Goal: Transaction & Acquisition: Obtain resource

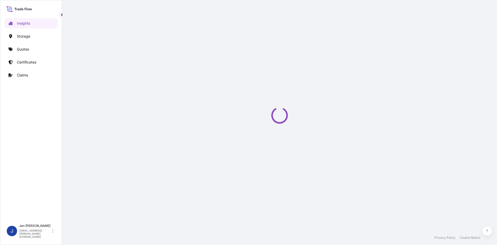
select select "2025"
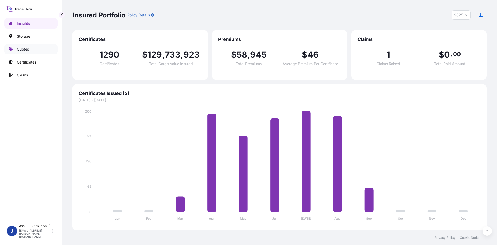
click at [23, 50] on p "Quotes" at bounding box center [23, 49] width 12 height 5
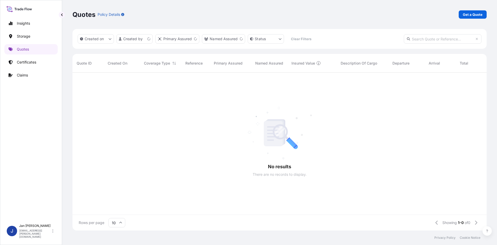
scroll to position [4, 4]
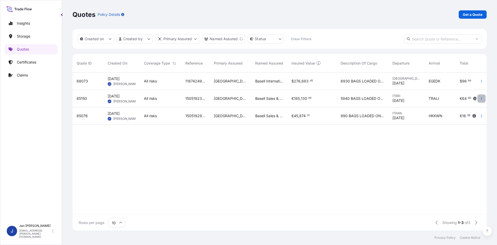
click at [481, 96] on button "button" at bounding box center [482, 98] width 8 height 8
click at [460, 109] on p "Duplicate quote" at bounding box center [460, 108] width 27 height 5
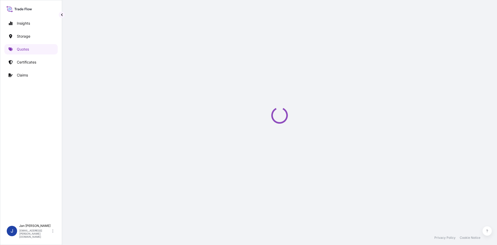
scroll to position [8, 0]
select select "Water"
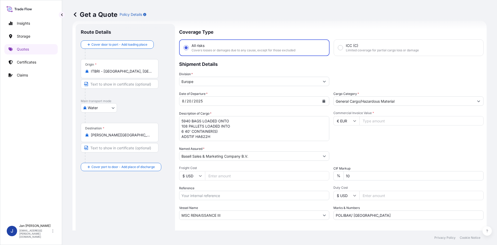
click at [126, 71] on input "ITBRI - Bari, Italy" at bounding box center [121, 71] width 61 height 5
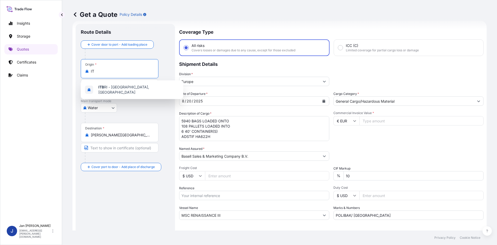
type input "I"
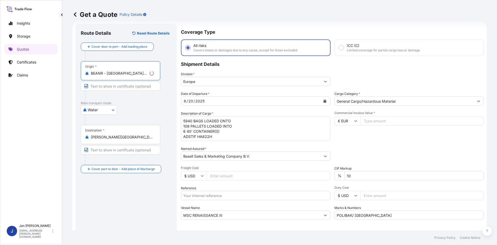
type input "BEANR - Antwerpen, Belgium"
drag, startPoint x: 130, startPoint y: 141, endPoint x: 80, endPoint y: 141, distance: 50.0
click at [80, 141] on div "Route Details Reset Route Details Cover door to port - Add loading place Place …" at bounding box center [125, 141] width 99 height 234
click at [140, 140] on div "Destination * TRALI - Aliaga, Turkey" at bounding box center [120, 134] width 78 height 19
click at [140, 140] on input "TRALI - Aliaga, Turkey" at bounding box center [121, 136] width 61 height 5
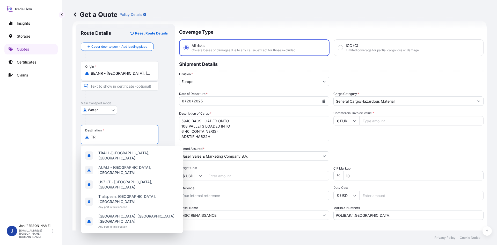
type input "T"
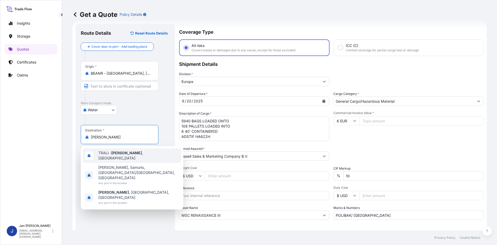
type input "TRALI - Aliaga, Turkey"
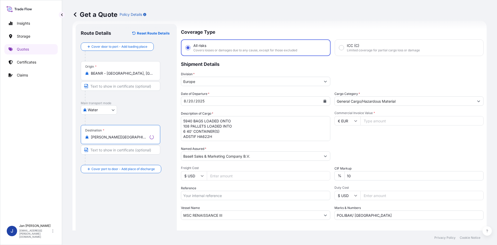
click at [233, 100] on div "8 / 20 / 2025" at bounding box center [251, 100] width 140 height 9
click at [323, 100] on icon "Calendar" at bounding box center [324, 100] width 3 height 3
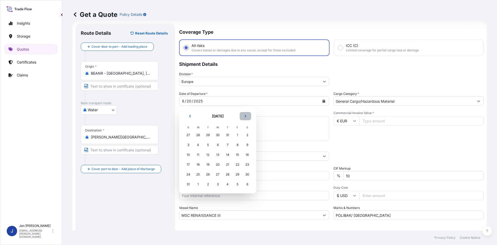
click at [246, 115] on icon "Next" at bounding box center [245, 116] width 3 height 3
click at [229, 146] on div "11" at bounding box center [227, 144] width 9 height 9
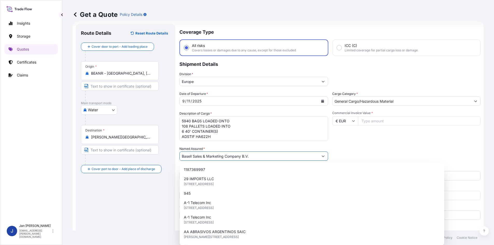
drag, startPoint x: 140, startPoint y: 154, endPoint x: 103, endPoint y: 151, distance: 37.0
click at [104, 152] on form "Route Details Reset Route Details Cover door to port - Add loading place Place …" at bounding box center [278, 141] width 411 height 241
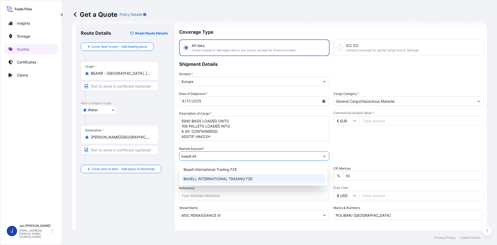
click at [209, 179] on span "BASELL INTERNATIONAL TRADING FZE" at bounding box center [218, 178] width 69 height 5
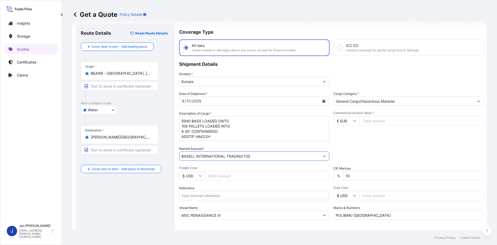
type input "BASELL INTERNATIONAL TRADING FZE"
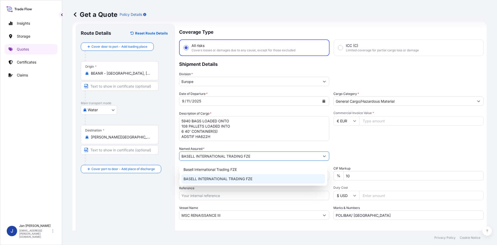
click at [207, 196] on input "Reference" at bounding box center [254, 195] width 150 height 9
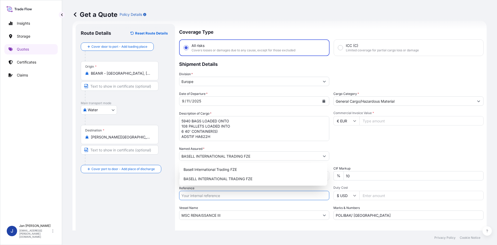
paste input "5013217674 304251543"
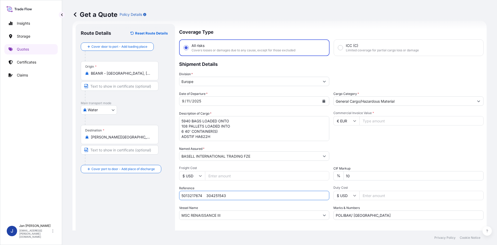
click at [203, 197] on input "5013217674 304251543" at bounding box center [254, 195] width 150 height 9
click at [232, 196] on input "5013217674 304251543" at bounding box center [254, 195] width 150 height 9
paste input "1187429238"
type input "5013217674 304251543 1187429238"
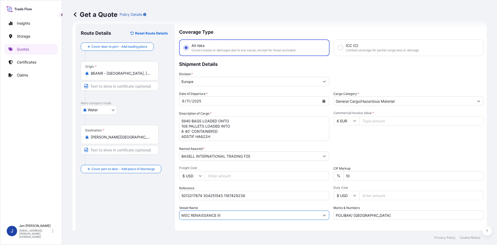
drag, startPoint x: 234, startPoint y: 215, endPoint x: 124, endPoint y: 215, distance: 110.1
click at [130, 215] on form "Route Details Reset Route Details Cover door to port - Add loading place Place …" at bounding box center [280, 141] width 415 height 241
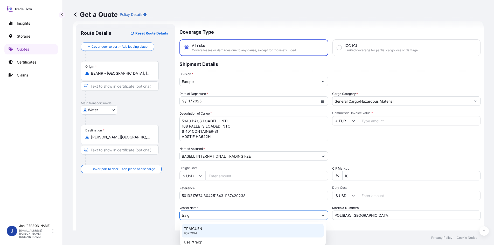
click at [200, 230] on p "TRAIGUEN" at bounding box center [193, 228] width 18 height 5
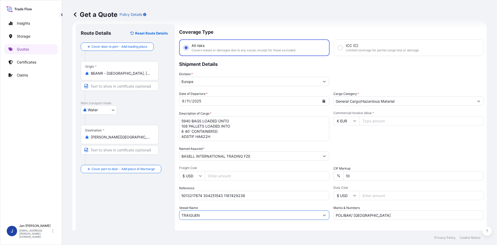
type input "TRAIGUEN"
click at [373, 119] on input "Commercial Invoice Value *" at bounding box center [422, 120] width 124 height 9
type input "230175"
drag, startPoint x: 202, startPoint y: 136, endPoint x: 154, endPoint y: 103, distance: 58.6
click at [154, 103] on form "Route Details Reset Route Details Cover door to port - Add loading place Place …" at bounding box center [280, 141] width 415 height 241
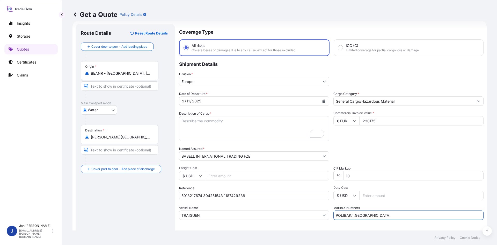
drag, startPoint x: 383, startPoint y: 214, endPoint x: 166, endPoint y: 212, distance: 217.4
click at [174, 213] on form "Route Details Reset Route Details Cover door to port - Add loading place Place …" at bounding box center [280, 141] width 415 height 241
click at [211, 132] on textarea "5940 BAGS LOADED ONTO 108 PALLETS LOADED INTO 6 40' CONTAINER(S) ADSTIF HA622H" at bounding box center [254, 128] width 150 height 25
paste textarea "BAGS LOADED ONTO 180 PALLETS LOADED INTO 10 40' HIGH CUBE CONTAINER HOSTALEN CR…"
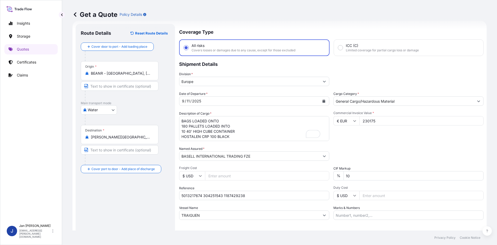
click at [181, 120] on textarea "5940 BAGS LOADED ONTO 108 PALLETS LOADED INTO 6 40' CONTAINER(S) ADSTIF HA622H" at bounding box center [254, 128] width 150 height 25
type textarea "9900 BAGS LOADED ONTO 180 PALLETS LOADED INTO 10 40' HIGH CUBE CONTAINER HOSTAL…"
click at [362, 217] on input "Marks & Numbers" at bounding box center [409, 214] width 150 height 9
paste input "ESEN PLASTIK / TURKEY"
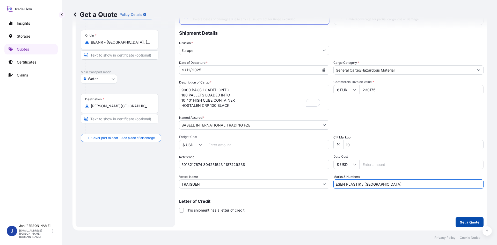
type input "ESEN PLASTIK / TURKEY"
click at [463, 223] on p "Get a Quote" at bounding box center [470, 221] width 20 height 5
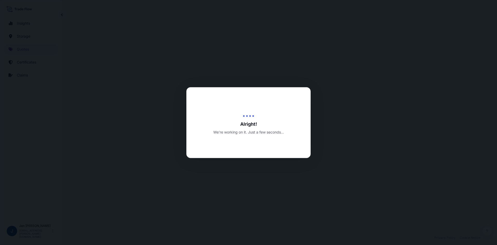
select select "Water"
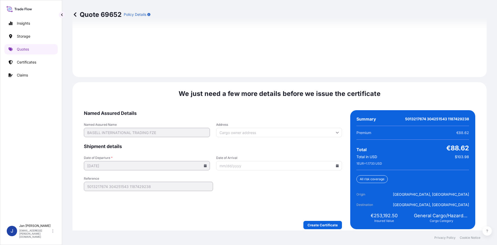
scroll to position [743, 0]
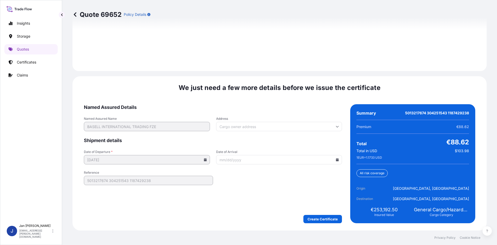
click at [336, 162] on input "Date of Arrival" at bounding box center [279, 159] width 126 height 9
click at [336, 159] on icon at bounding box center [337, 159] width 3 height 3
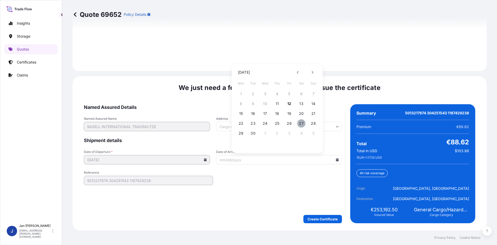
click at [299, 122] on button "27" at bounding box center [301, 123] width 8 height 8
type input "09/27/2025"
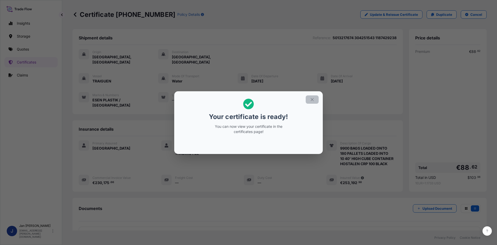
click at [312, 98] on icon "button" at bounding box center [312, 99] width 5 height 5
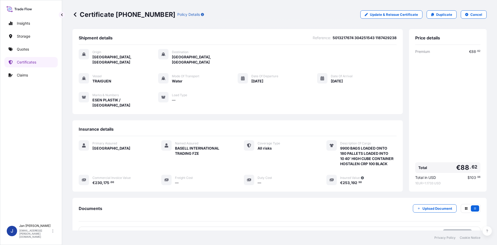
click at [457, 231] on p "Try again." at bounding box center [458, 233] width 17 height 5
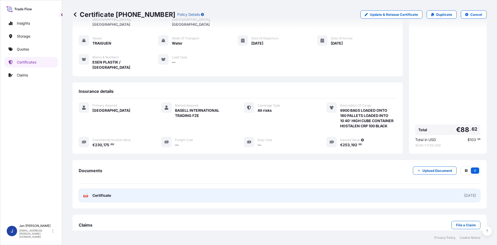
click at [87, 195] on text "PDF" at bounding box center [85, 196] width 3 height 2
